Goal: Transaction & Acquisition: Book appointment/travel/reservation

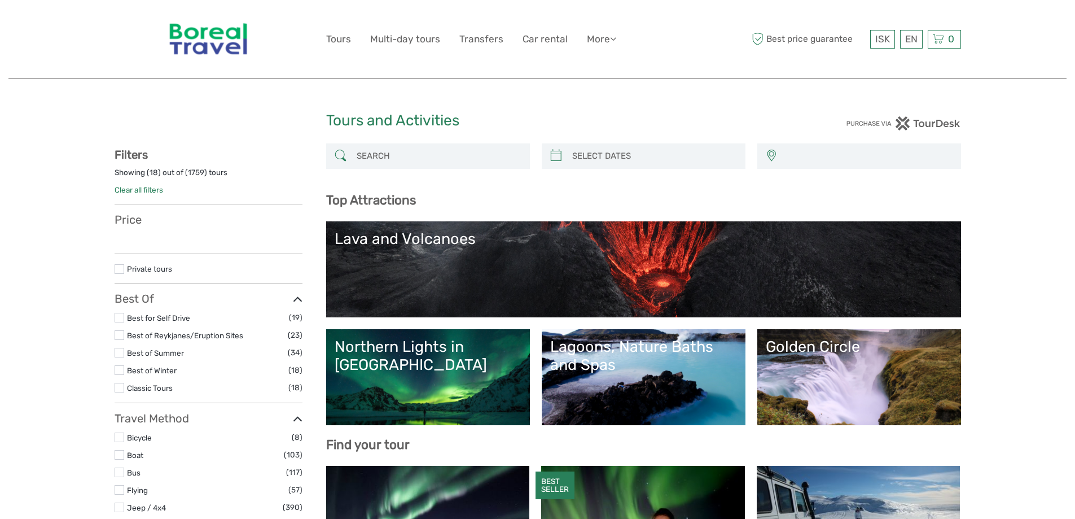
select select
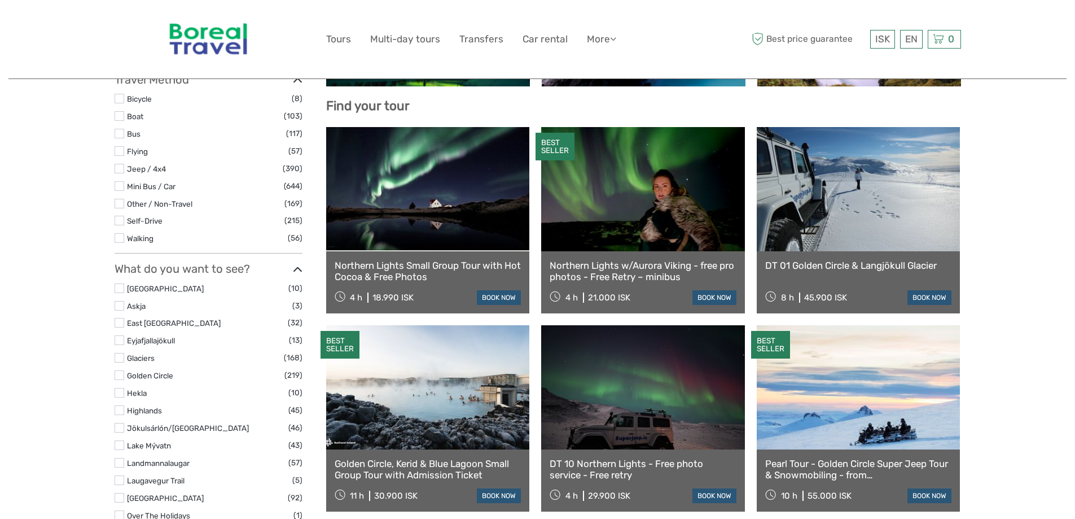
select select
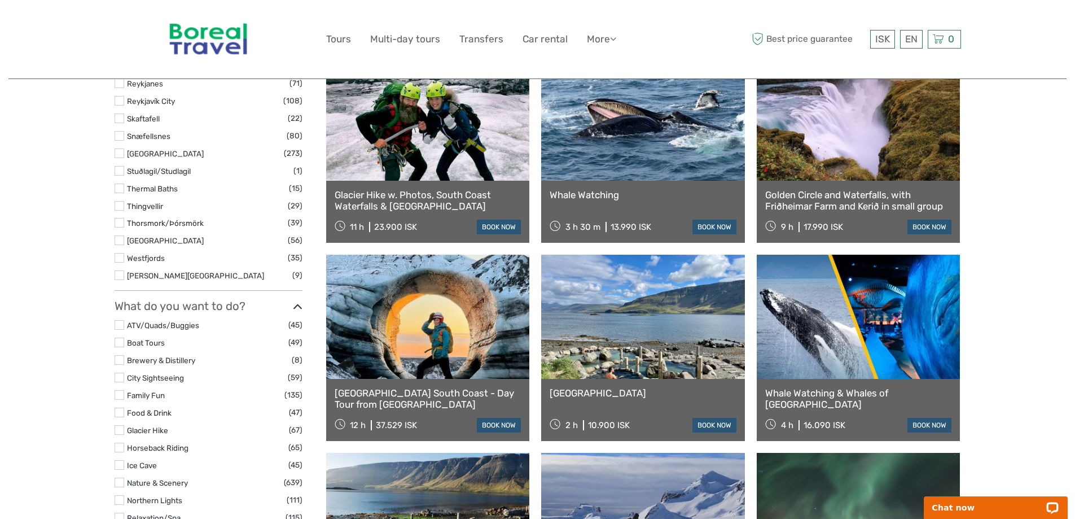
scroll to position [808, 0]
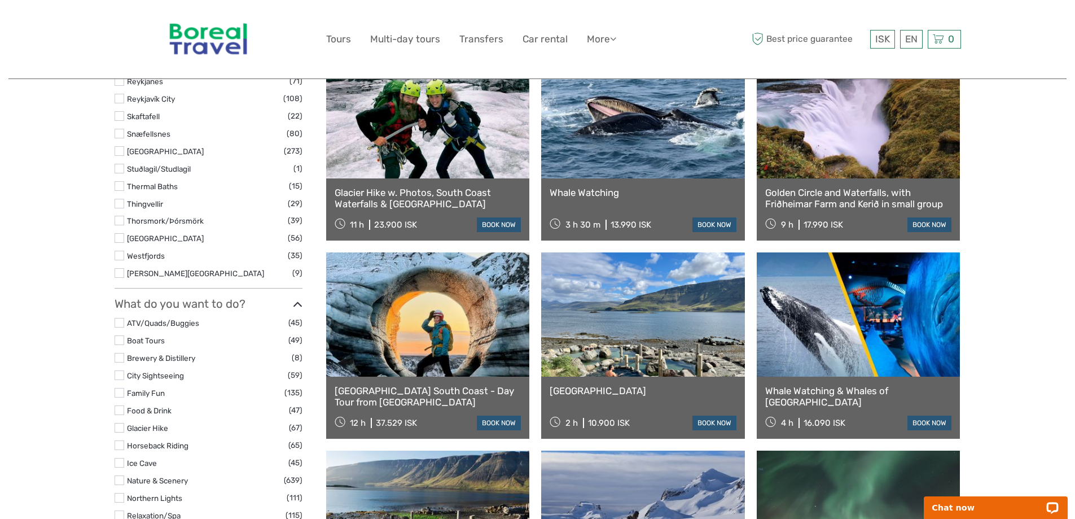
click at [118, 153] on label at bounding box center [120, 151] width 10 height 10
click at [0, 0] on input "checkbox" at bounding box center [0, 0] width 0 height 0
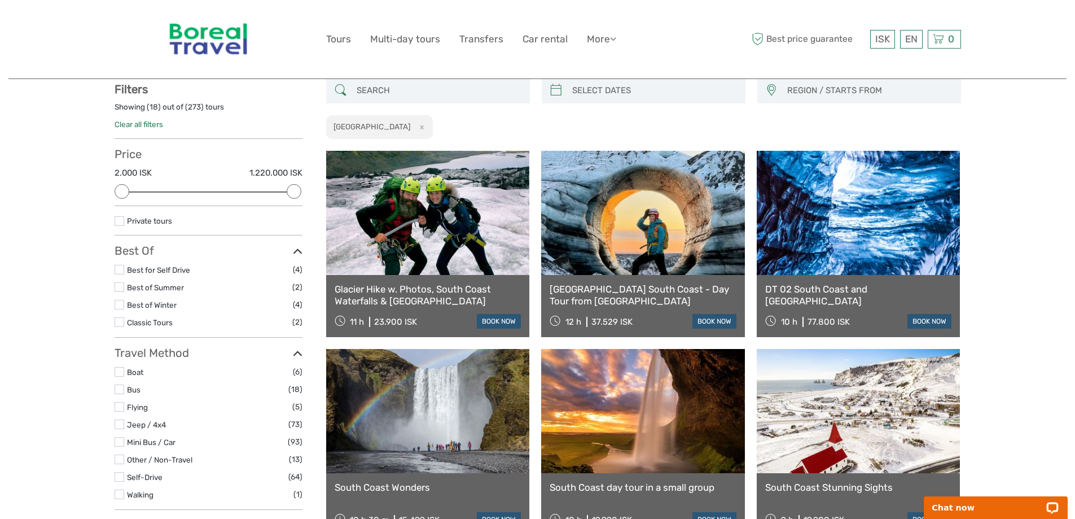
scroll to position [64, 0]
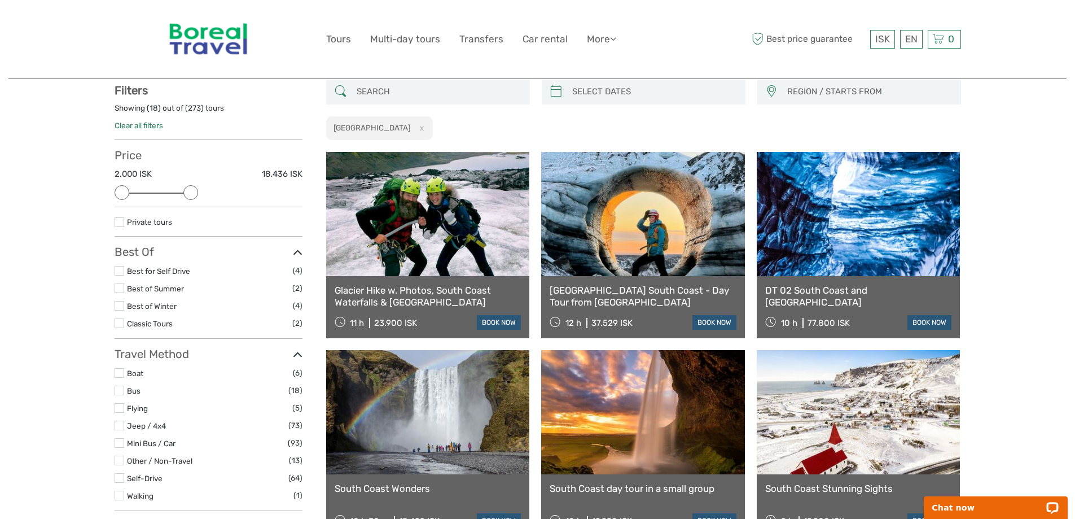
drag, startPoint x: 295, startPoint y: 189, endPoint x: 183, endPoint y: 191, distance: 111.2
click at [183, 191] on div at bounding box center [190, 192] width 15 height 15
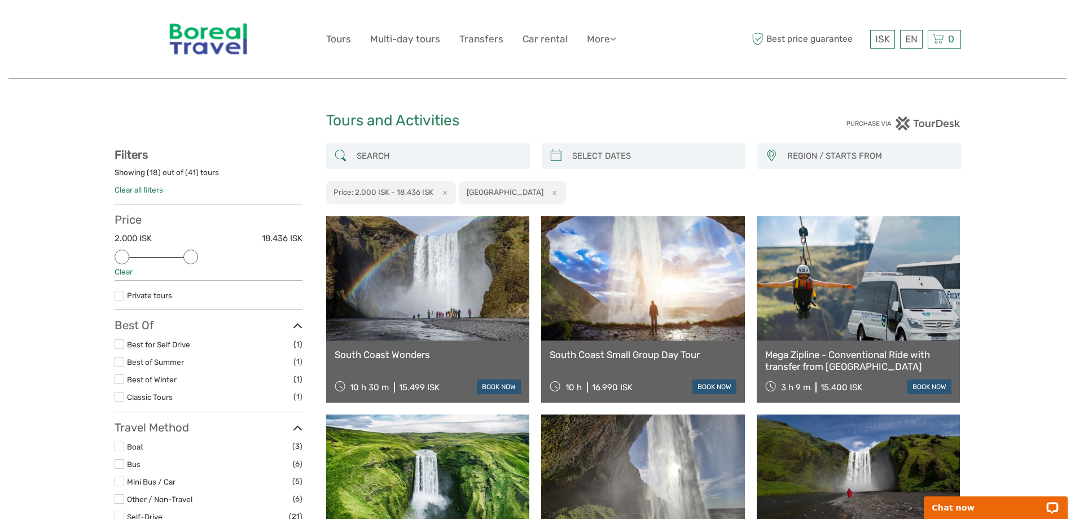
click at [446, 192] on button "x" at bounding box center [442, 192] width 15 height 12
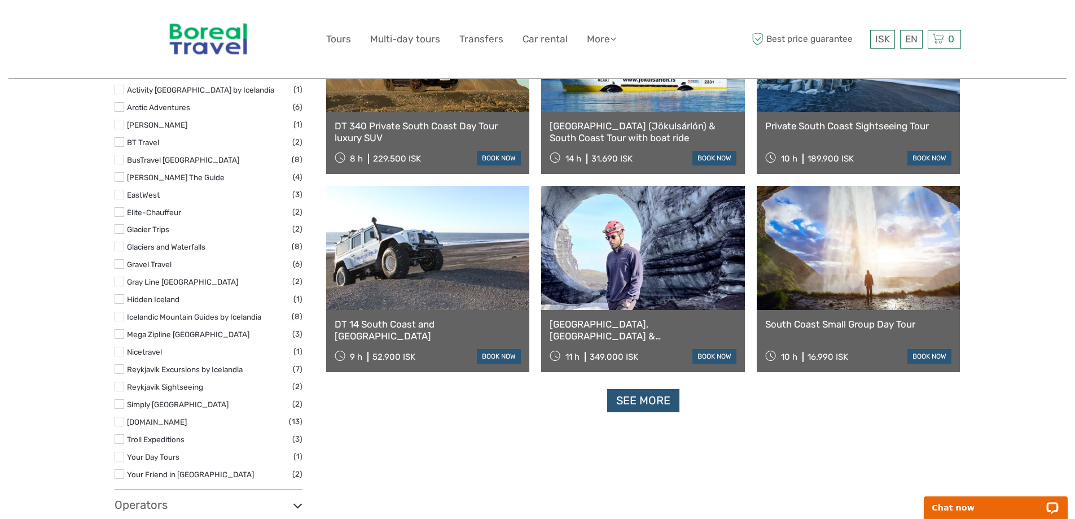
scroll to position [1024, 0]
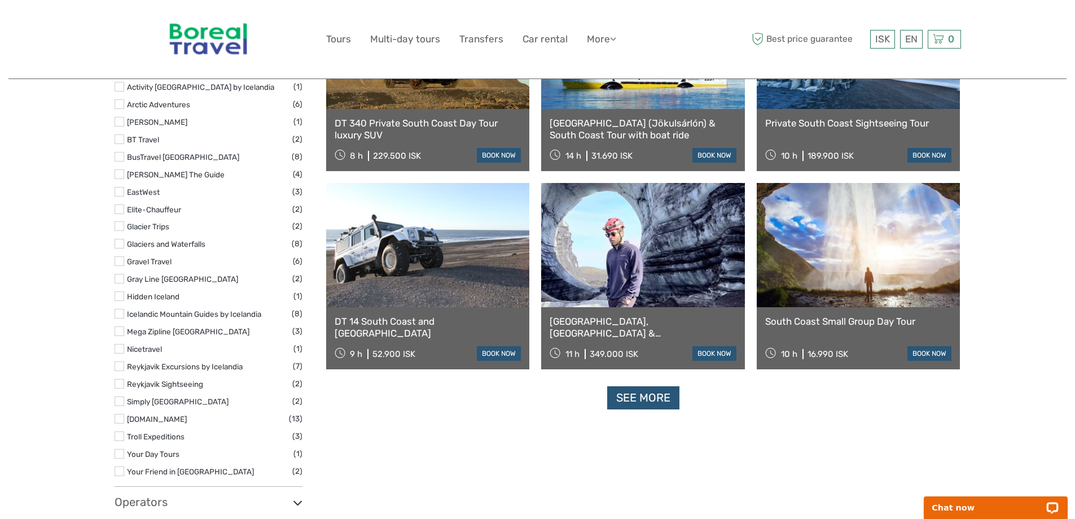
click at [121, 192] on label at bounding box center [120, 192] width 10 height 10
click at [0, 0] on input "checkbox" at bounding box center [0, 0] width 0 height 0
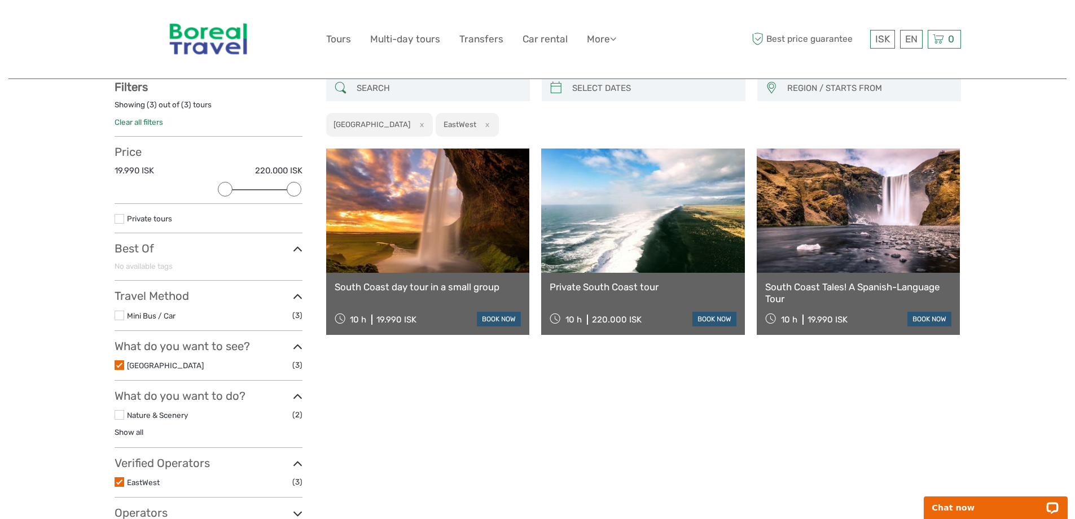
scroll to position [64, 0]
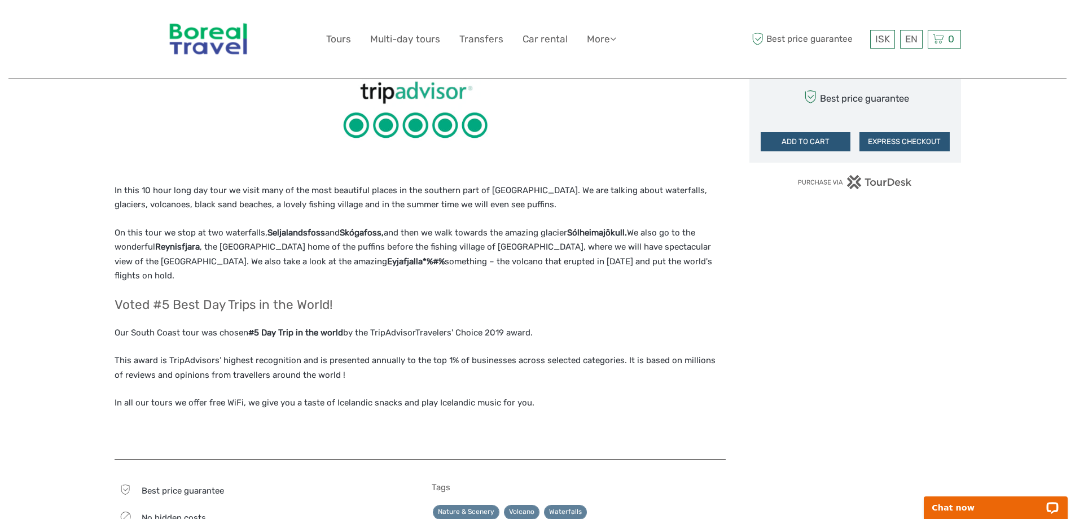
scroll to position [1129, 0]
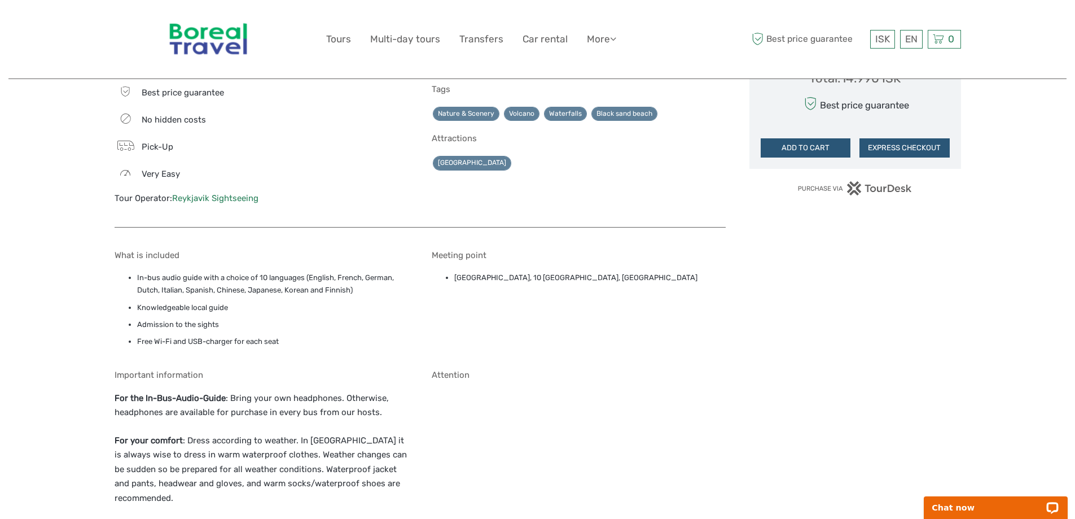
scroll to position [847, 0]
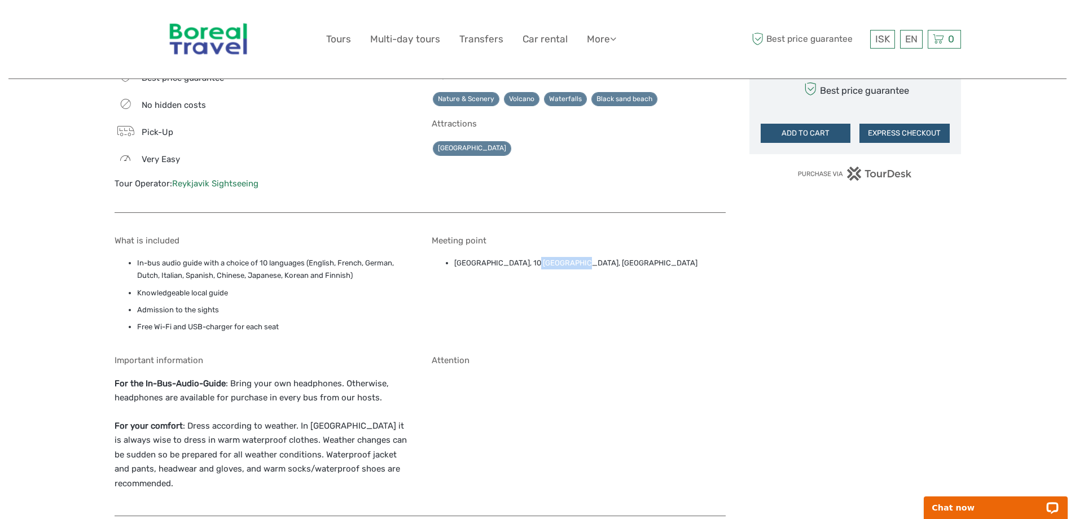
drag, startPoint x: 523, startPoint y: 245, endPoint x: 566, endPoint y: 246, distance: 42.9
click at [566, 257] on li "Reykjavik Terminal, 10 Skógarhlíð, Reykjavík" at bounding box center [590, 263] width 272 height 12
click at [550, 257] on li "Reykjavik Terminal, 10 Skógarhlíð, Reykjavík" at bounding box center [590, 263] width 272 height 12
drag, startPoint x: 522, startPoint y: 246, endPoint x: 602, endPoint y: 248, distance: 80.2
click at [602, 257] on li "Reykjavik Terminal, 10 Skógarhlíð, Reykjavík" at bounding box center [590, 263] width 272 height 12
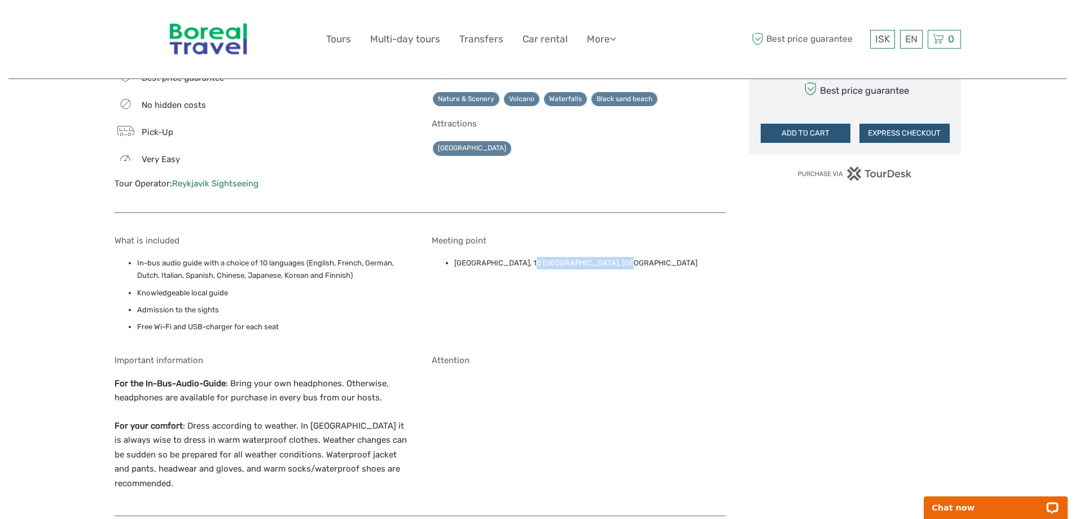
copy li "10 Skógarhlíð, Reykjavík"
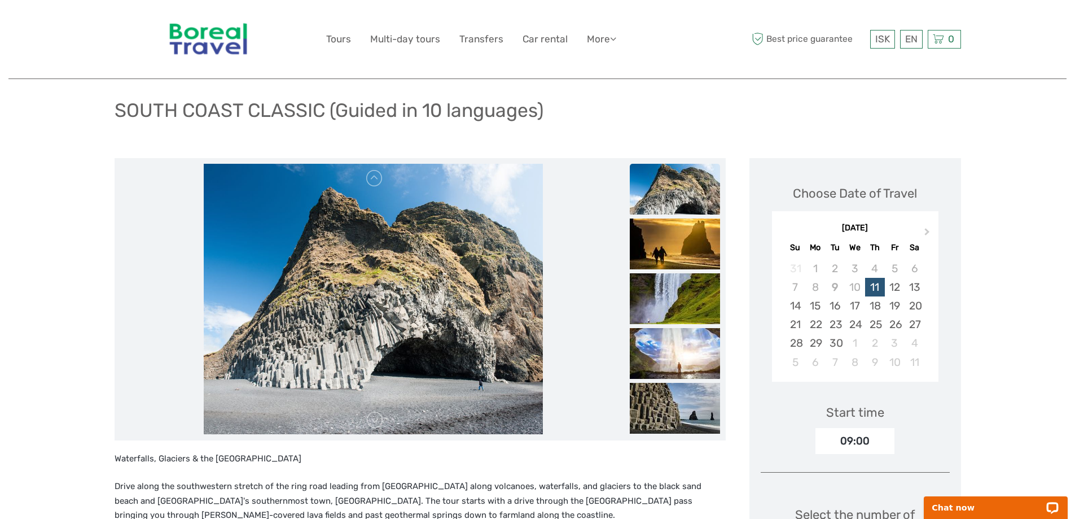
scroll to position [0, 0]
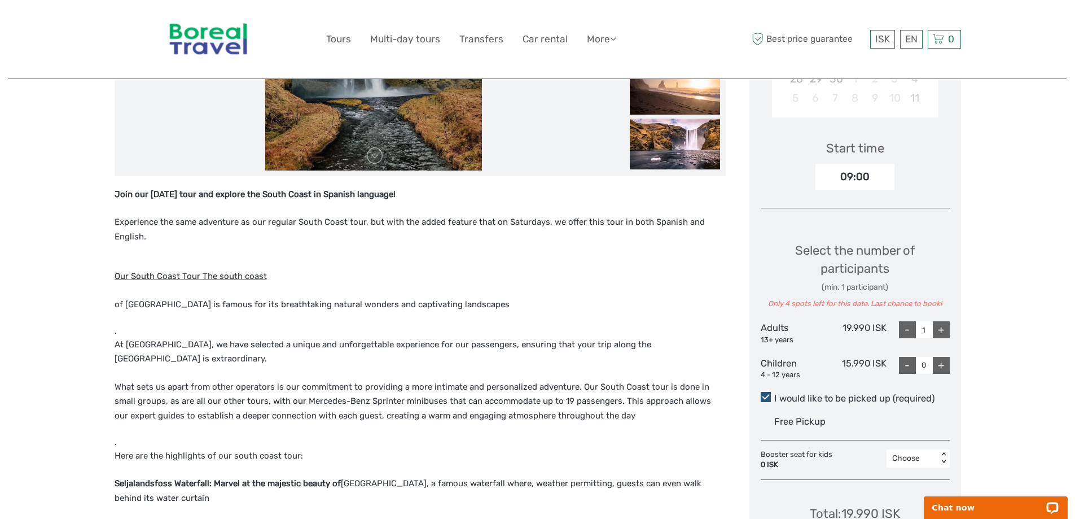
scroll to position [113, 0]
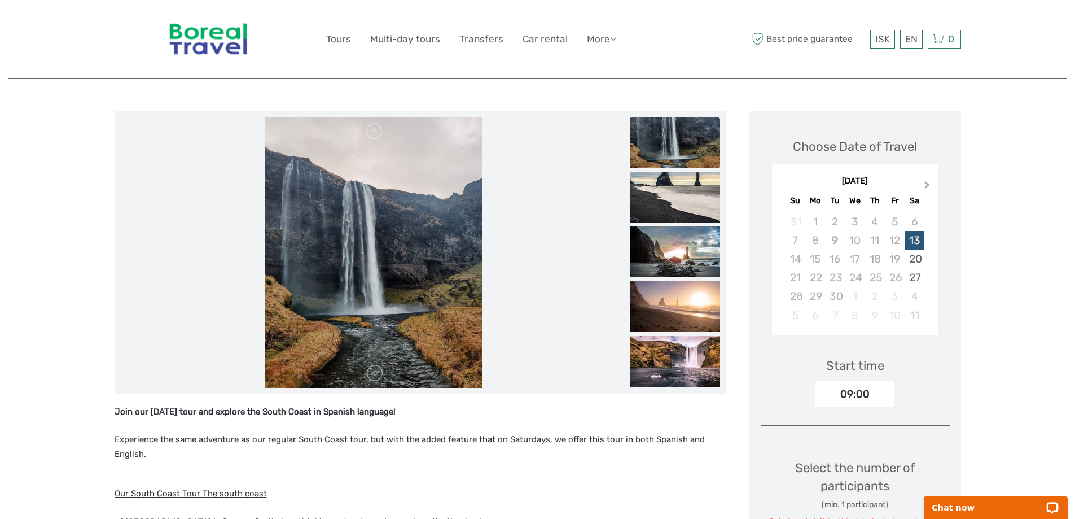
click at [927, 184] on span "Next Month" at bounding box center [927, 187] width 0 height 16
